Goal: Task Accomplishment & Management: Manage account settings

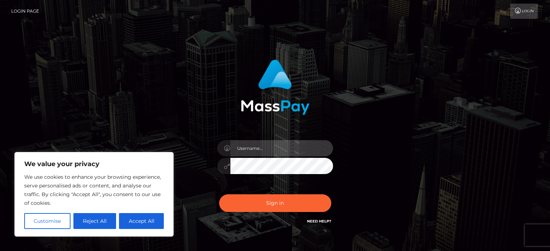
click at [247, 152] on input "text" at bounding box center [281, 148] width 103 height 16
click at [292, 147] on input "kiaraa.26-@hotmail.com" at bounding box center [281, 148] width 103 height 16
type input "[EMAIL_ADDRESS][DOMAIN_NAME]"
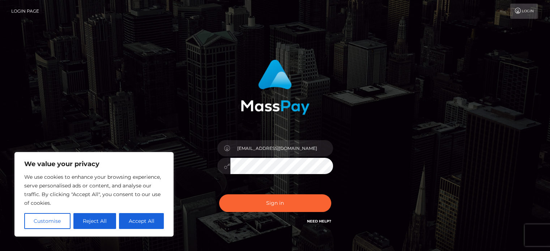
click at [219, 195] on button "Sign in" at bounding box center [275, 204] width 112 height 18
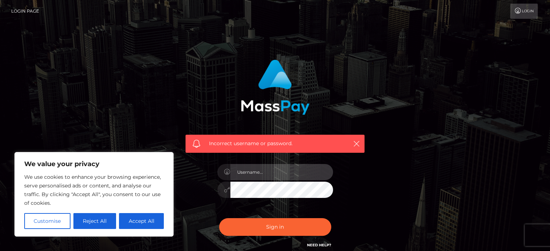
click at [280, 178] on input "text" at bounding box center [281, 172] width 103 height 16
type input "kiaradsarmientoOF@gmail.com"
click at [219, 218] on button "Sign in" at bounding box center [275, 227] width 112 height 18
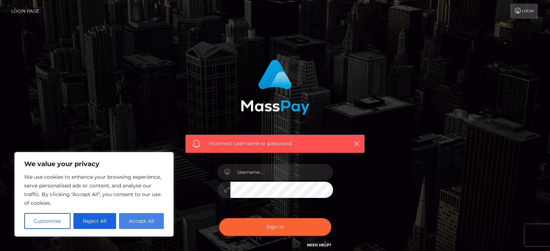
click at [141, 226] on button "Accept All" at bounding box center [141, 221] width 45 height 16
checkbox input "true"
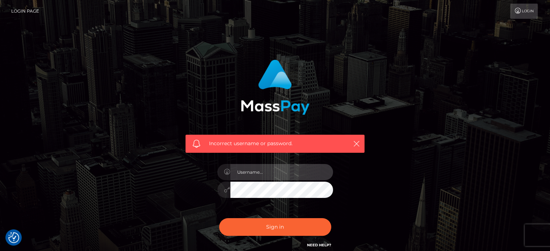
click at [265, 170] on input "text" at bounding box center [281, 172] width 103 height 16
type input "kiarasarmiento"
click at [219, 218] on button "Sign in" at bounding box center [275, 227] width 112 height 18
click at [315, 247] on link "Need Help?" at bounding box center [319, 245] width 24 height 5
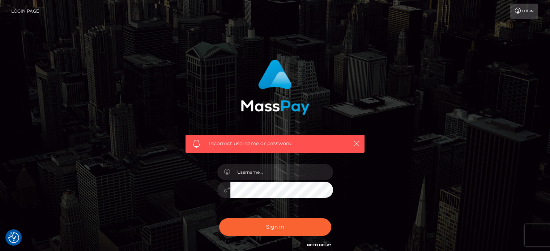
drag, startPoint x: 315, startPoint y: 247, endPoint x: 312, endPoint y: 246, distance: 3.8
click at [312, 246] on link "Need Help?" at bounding box center [319, 245] width 24 height 5
click at [310, 246] on link "Need Help?" at bounding box center [319, 245] width 24 height 5
click at [323, 246] on link "Need Help?" at bounding box center [319, 245] width 24 height 5
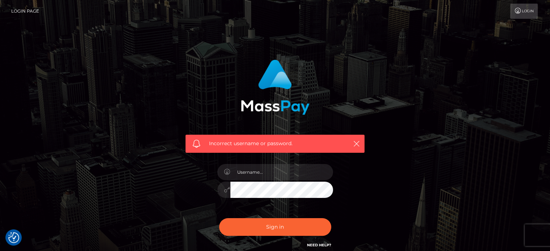
click at [323, 246] on link "Need Help?" at bounding box center [319, 245] width 24 height 5
click at [268, 173] on input "text" at bounding box center [281, 172] width 103 height 16
type input "[EMAIL_ADDRESS][DOMAIN_NAME]"
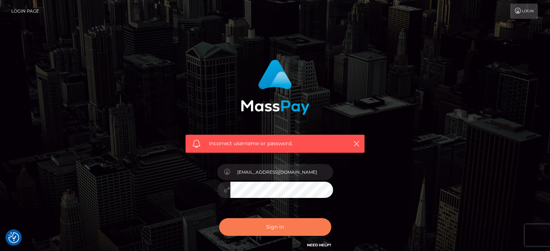
click at [243, 234] on button "Sign in" at bounding box center [275, 227] width 112 height 18
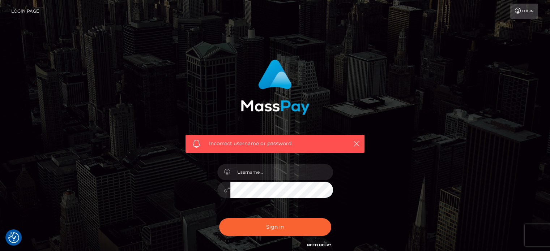
click at [525, 9] on link "Login" at bounding box center [523, 11] width 27 height 15
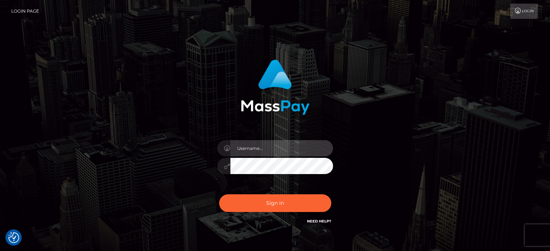
click at [274, 151] on input "text" at bounding box center [281, 148] width 103 height 16
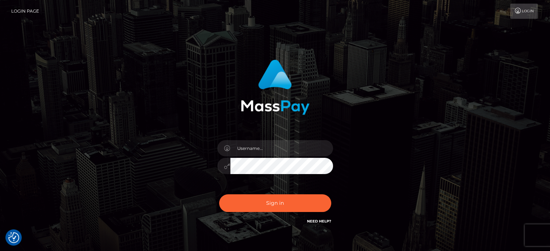
click at [526, 12] on link "Login" at bounding box center [523, 11] width 27 height 15
checkbox input "true"
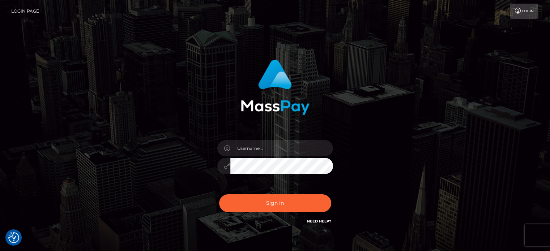
click at [36, 15] on link "Login Page" at bounding box center [25, 11] width 28 height 15
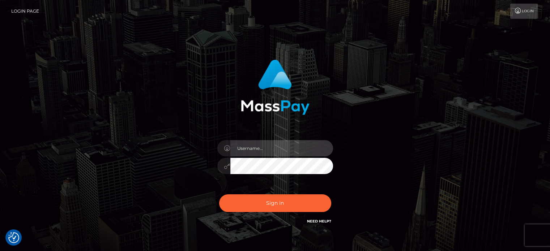
click at [257, 146] on input "text" at bounding box center [281, 148] width 103 height 16
type input "[EMAIL_ADDRESS][DOMAIN_NAME]"
click at [219, 195] on button "Sign in" at bounding box center [275, 204] width 112 height 18
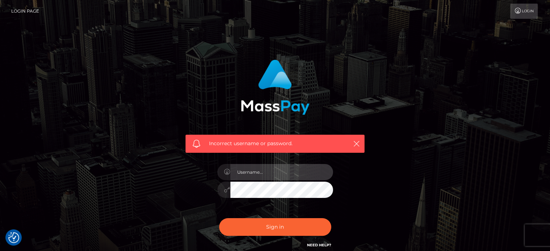
click at [268, 174] on input "text" at bounding box center [281, 172] width 103 height 16
type input "[EMAIL_ADDRESS][DOMAIN_NAME]"
click at [219, 218] on button "Sign in" at bounding box center [275, 227] width 112 height 18
click at [276, 169] on input "text" at bounding box center [281, 172] width 103 height 16
type input "[EMAIL_ADDRESS][DOMAIN_NAME]"
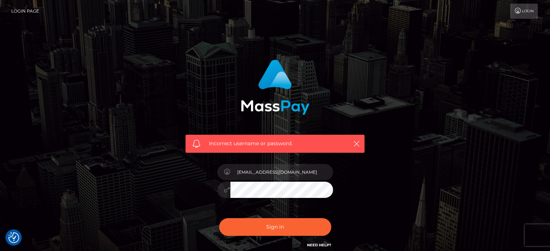
click at [219, 218] on button "Sign in" at bounding box center [275, 227] width 112 height 18
click at [290, 166] on input "text" at bounding box center [281, 172] width 103 height 16
type input "[EMAIL_ADDRESS][DOMAIN_NAME]"
click at [321, 247] on link "Need Help?" at bounding box center [319, 245] width 24 height 5
